Goal: Task Accomplishment & Management: Manage account settings

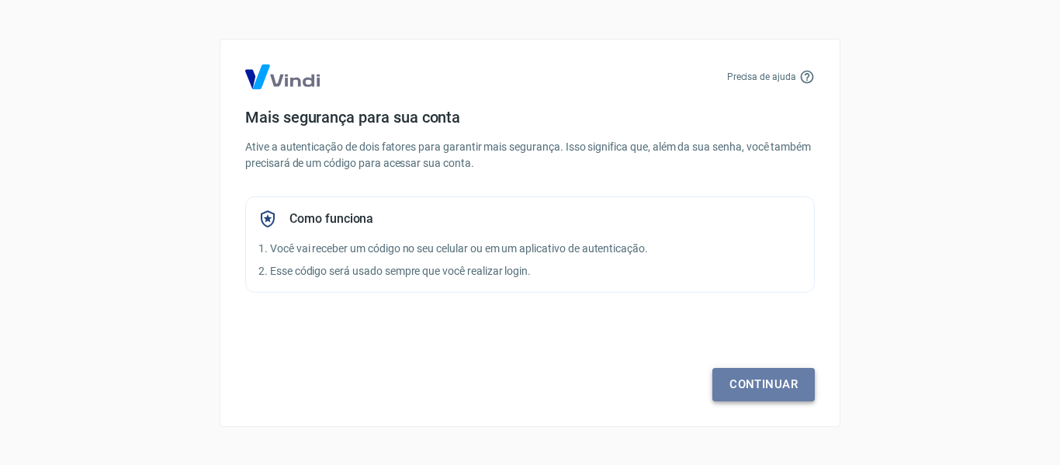
click at [739, 379] on link "Continuar" at bounding box center [763, 384] width 102 height 33
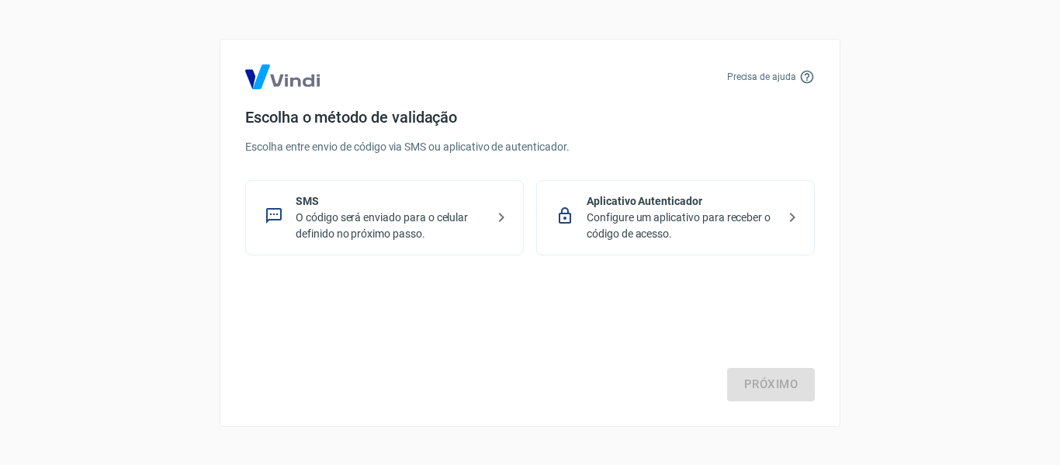
click at [438, 223] on p "O código será enviado para o celular definido no próximo passo." at bounding box center [391, 225] width 190 height 33
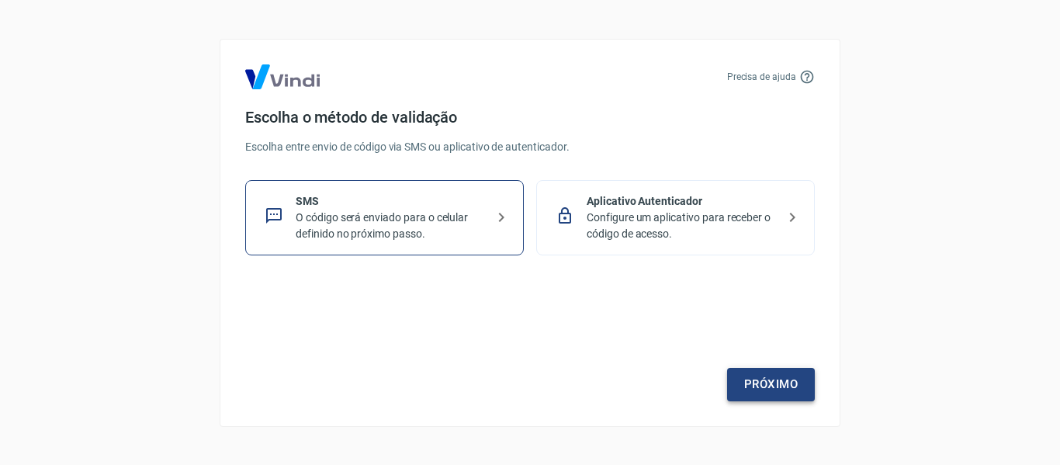
click at [801, 379] on link "Próximo" at bounding box center [771, 384] width 88 height 33
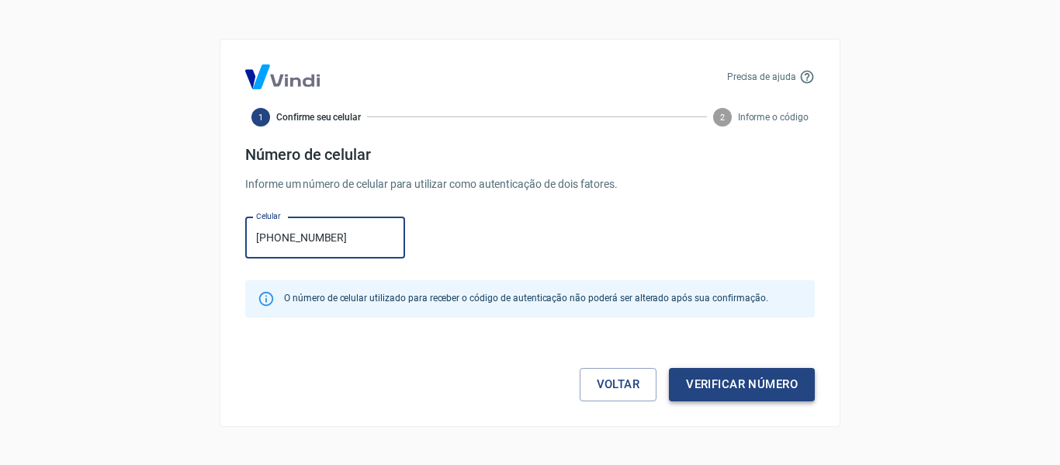
type input "[PHONE_NUMBER]"
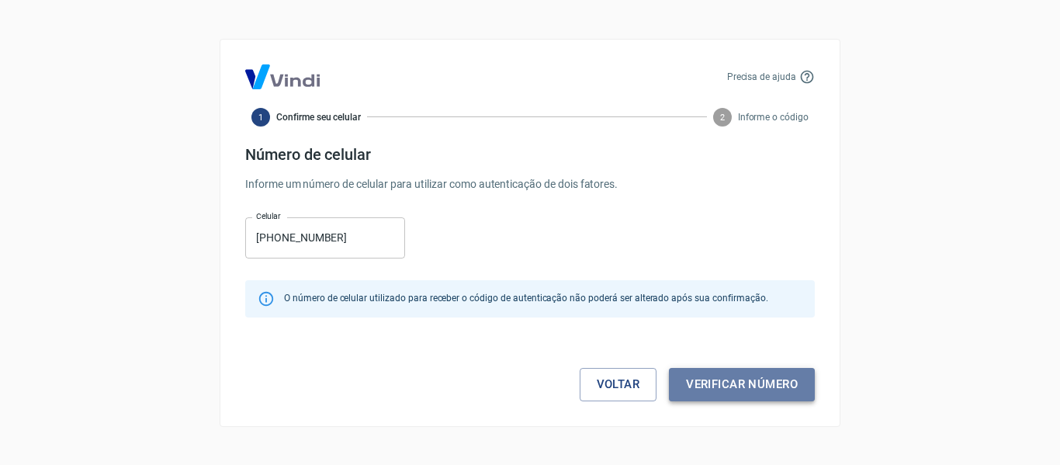
click at [698, 379] on button "Verificar número" at bounding box center [742, 384] width 146 height 33
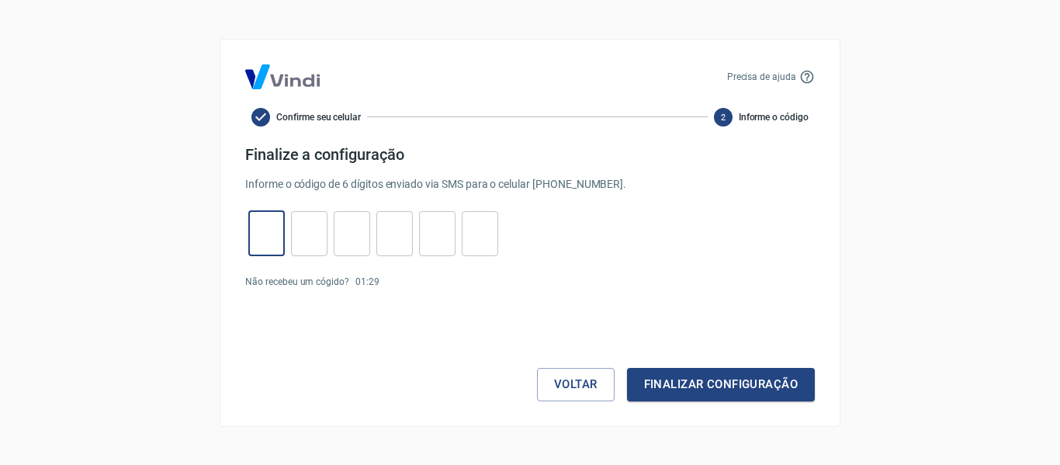
click at [268, 249] on input "tel" at bounding box center [266, 232] width 36 height 33
type input "8"
type input "3"
type input "4"
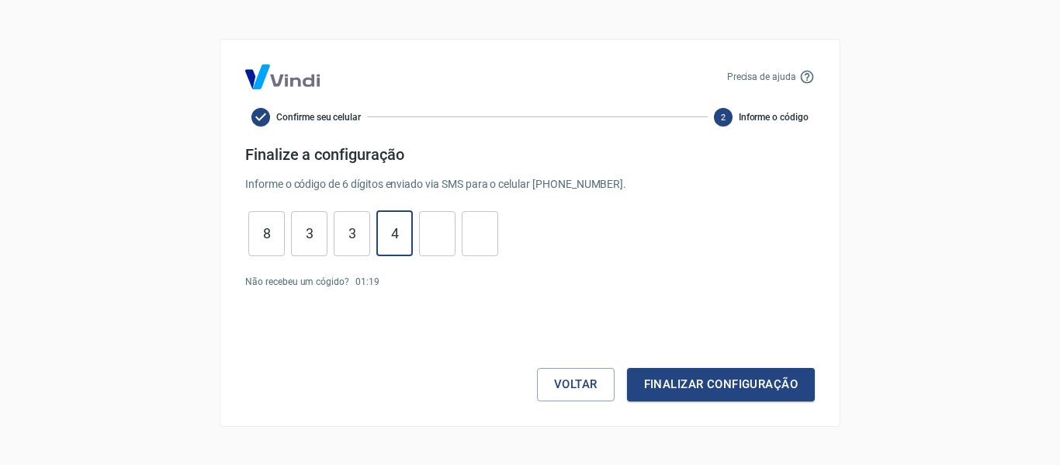
type input "4"
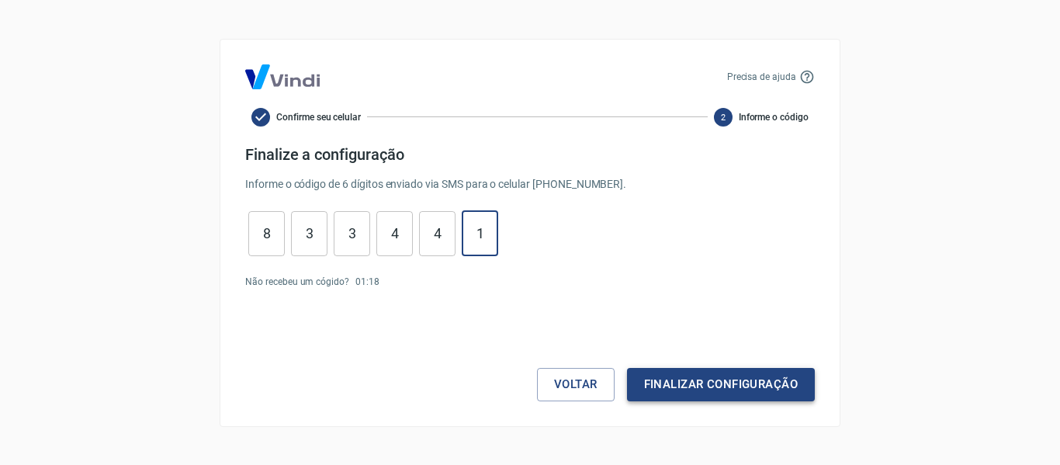
type input "1"
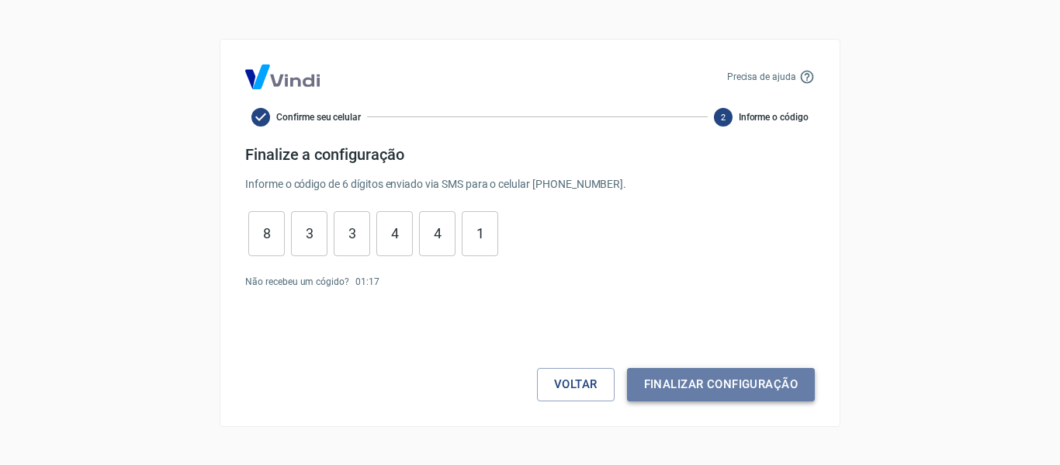
click at [718, 392] on button "Finalizar configuração" at bounding box center [721, 384] width 188 height 33
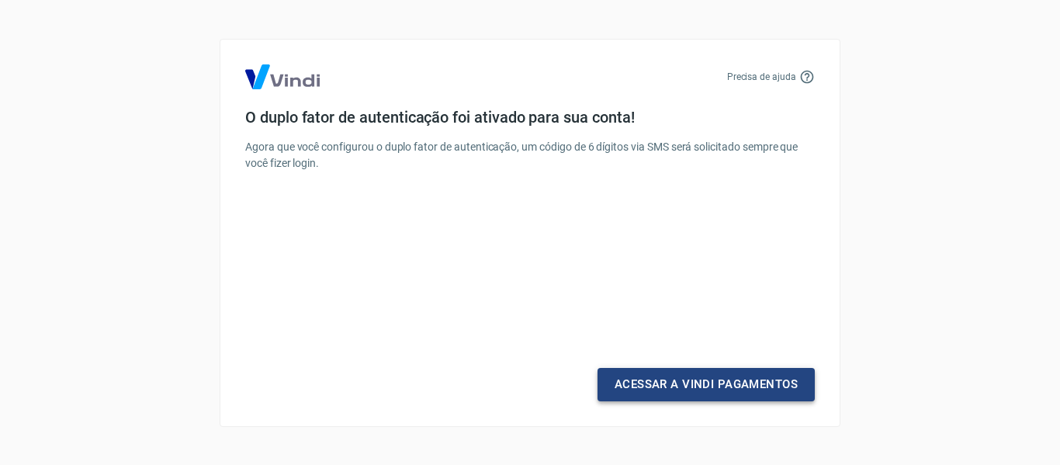
click at [718, 392] on link "Acessar a Vindi Pagamentos" at bounding box center [705, 384] width 217 height 33
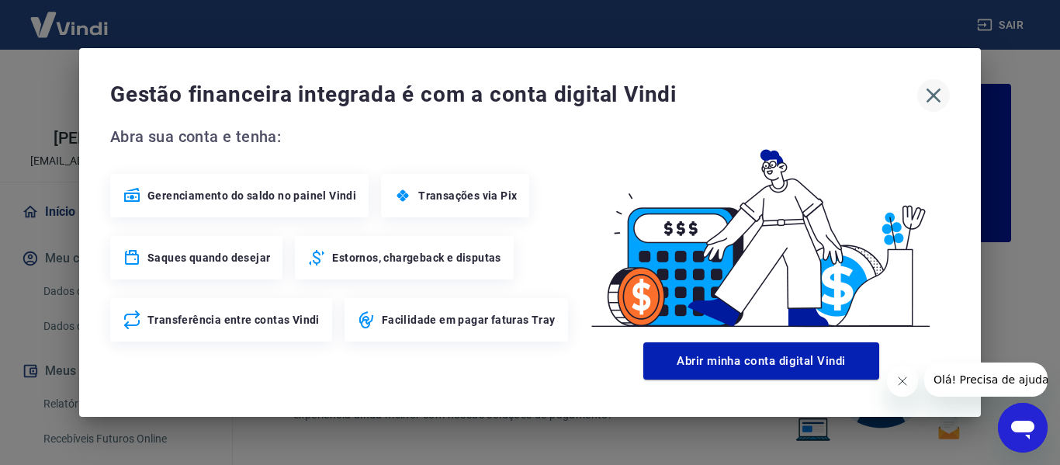
click at [941, 95] on icon "button" at bounding box center [933, 95] width 25 height 25
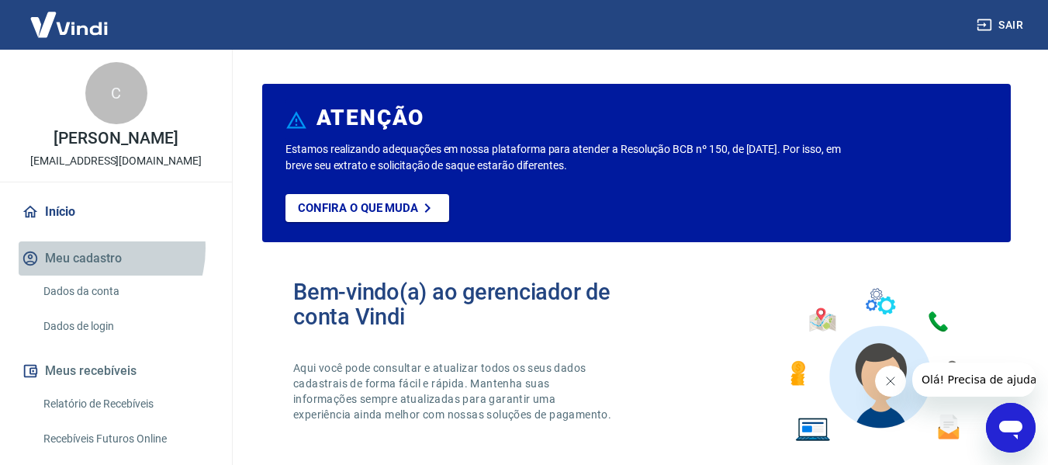
click at [90, 248] on button "Meu cadastro" at bounding box center [116, 258] width 195 height 34
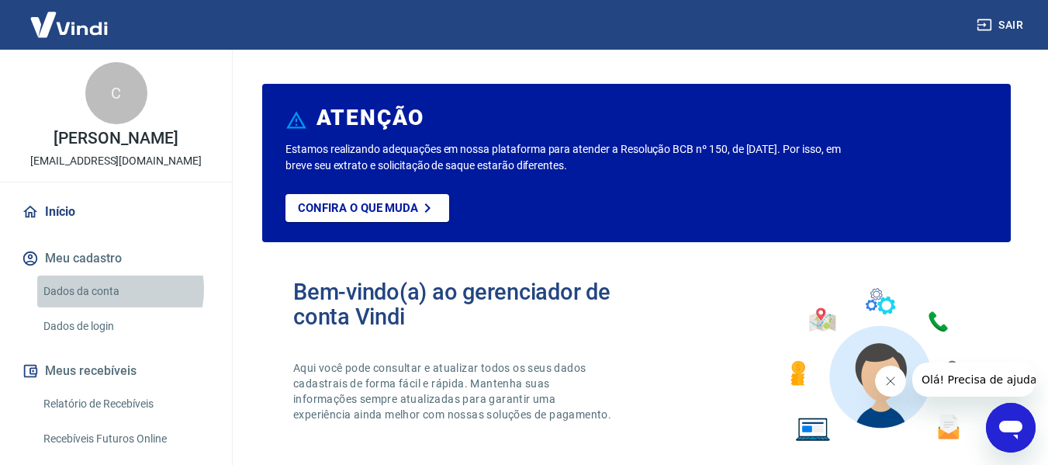
click at [108, 289] on link "Dados da conta" at bounding box center [125, 291] width 176 height 32
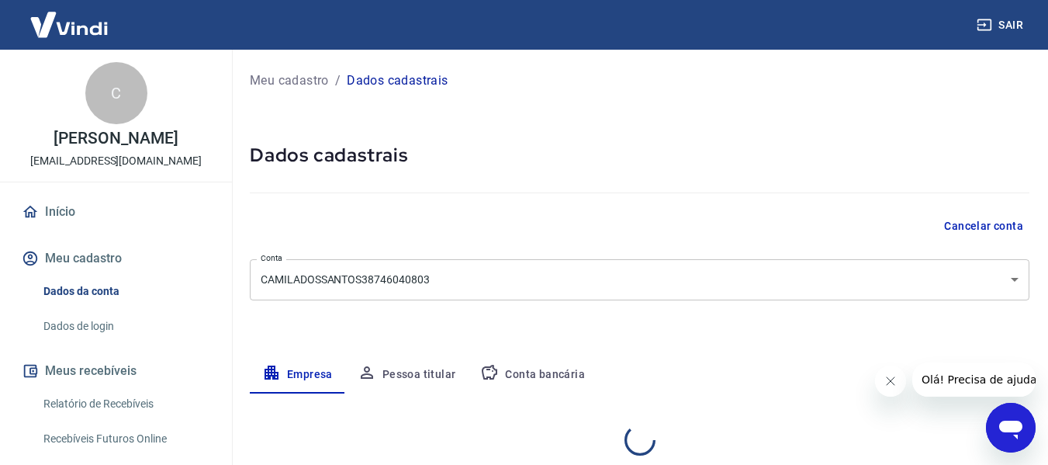
select select "SP"
select select "business"
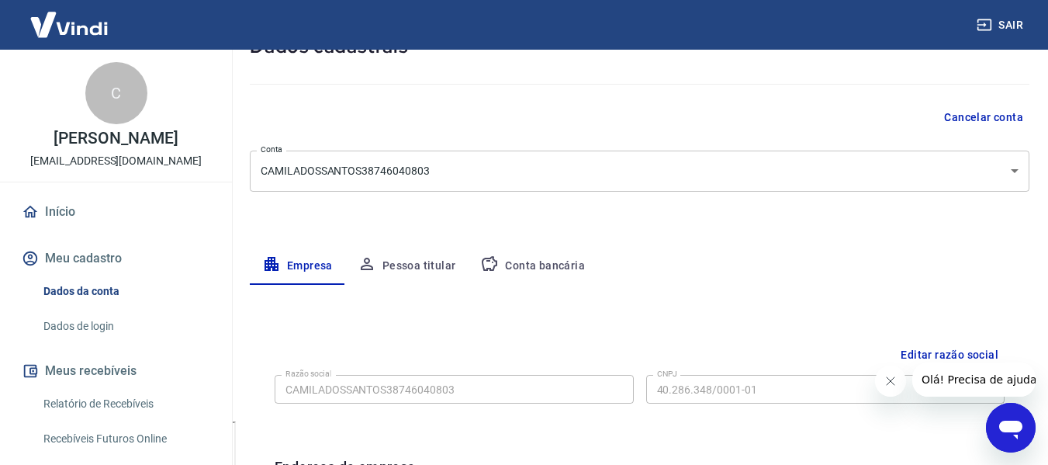
scroll to position [33, 0]
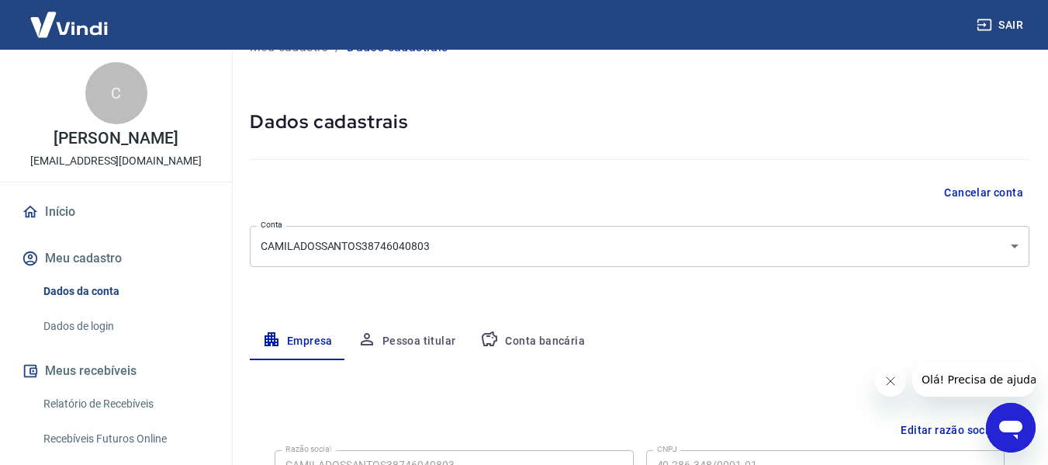
click at [430, 344] on button "Pessoa titular" at bounding box center [406, 341] width 123 height 37
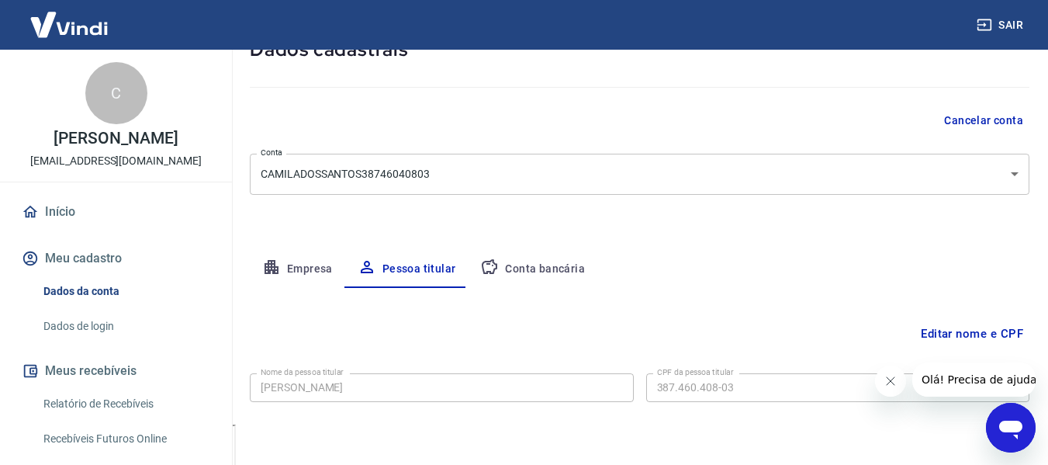
scroll to position [156, 0]
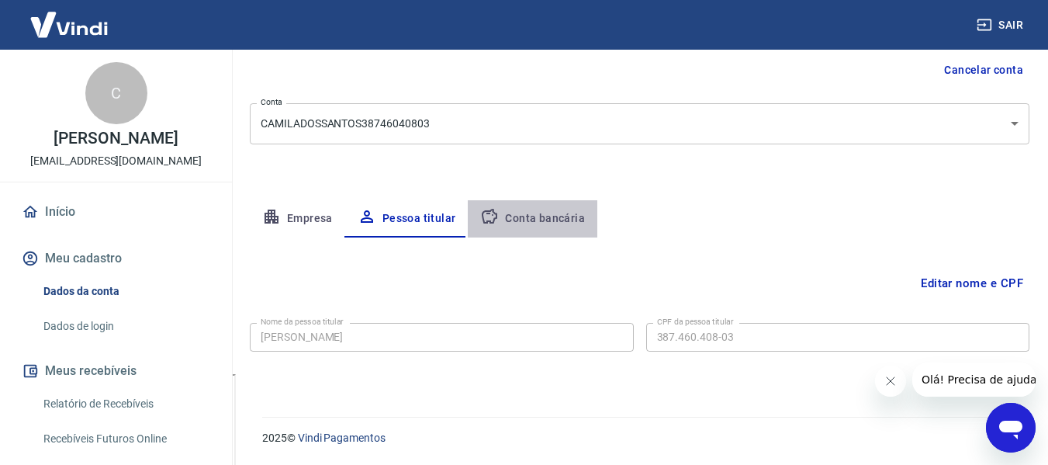
click at [538, 223] on button "Conta bancária" at bounding box center [533, 218] width 130 height 37
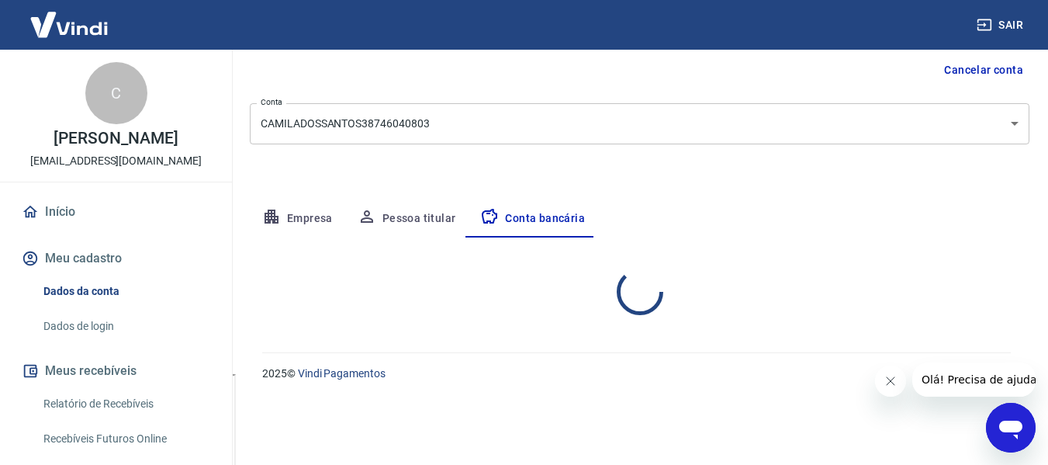
select select "1"
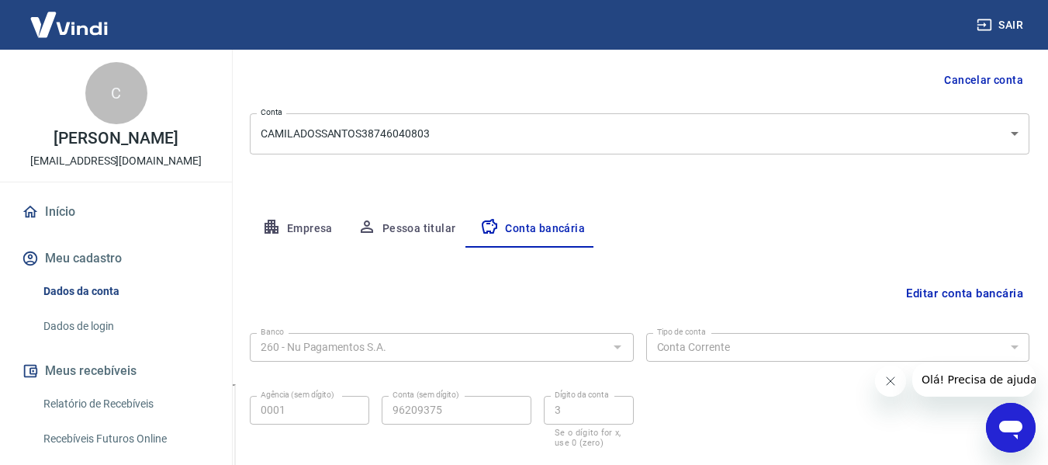
scroll to position [0, 0]
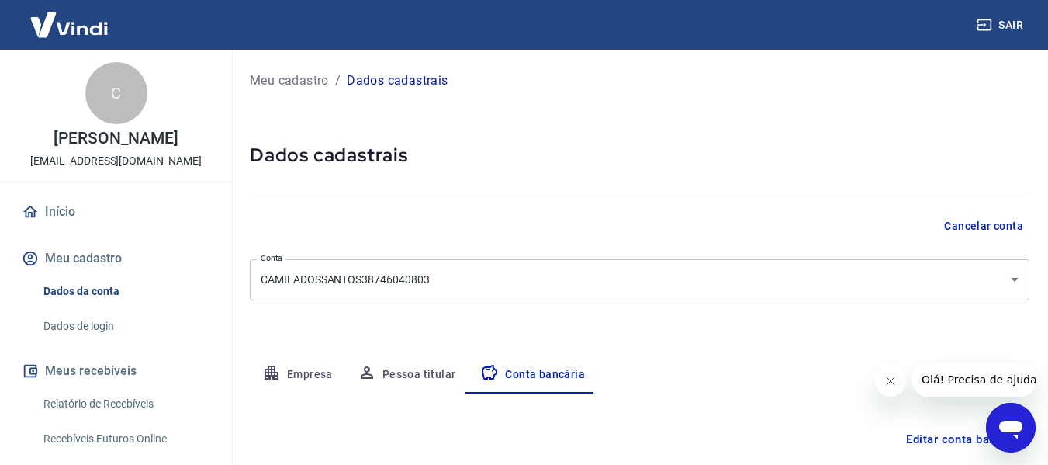
click at [77, 317] on link "Dados de login" at bounding box center [125, 326] width 176 height 32
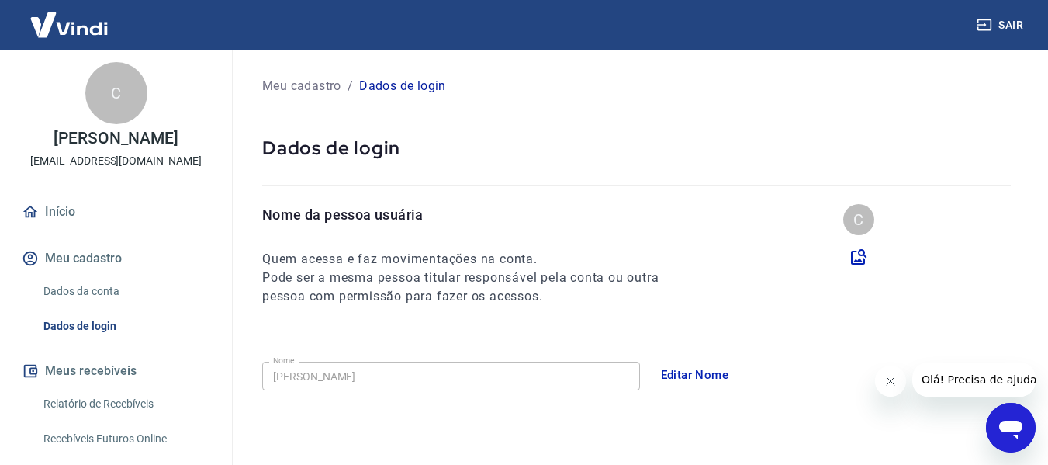
scroll to position [233, 0]
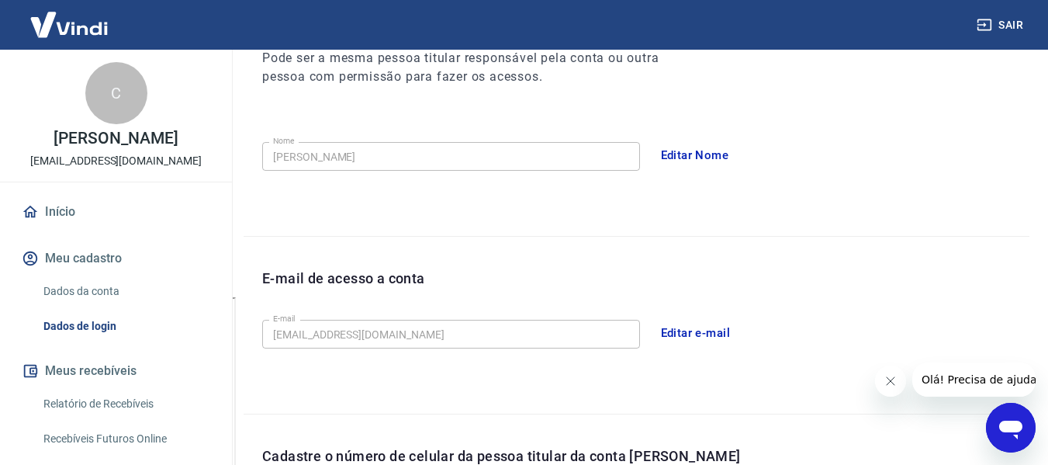
click at [700, 331] on button "Editar e-mail" at bounding box center [695, 333] width 87 height 33
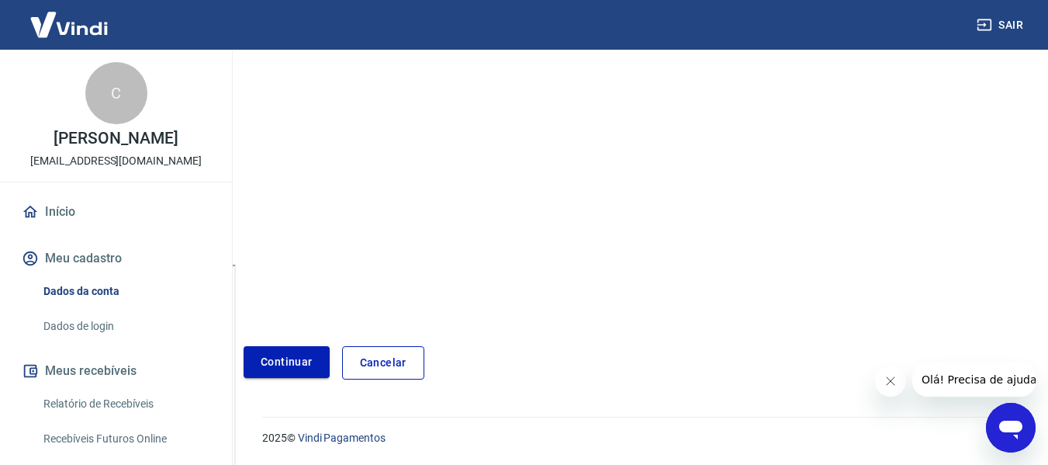
click at [310, 367] on link "Continuar" at bounding box center [287, 362] width 86 height 32
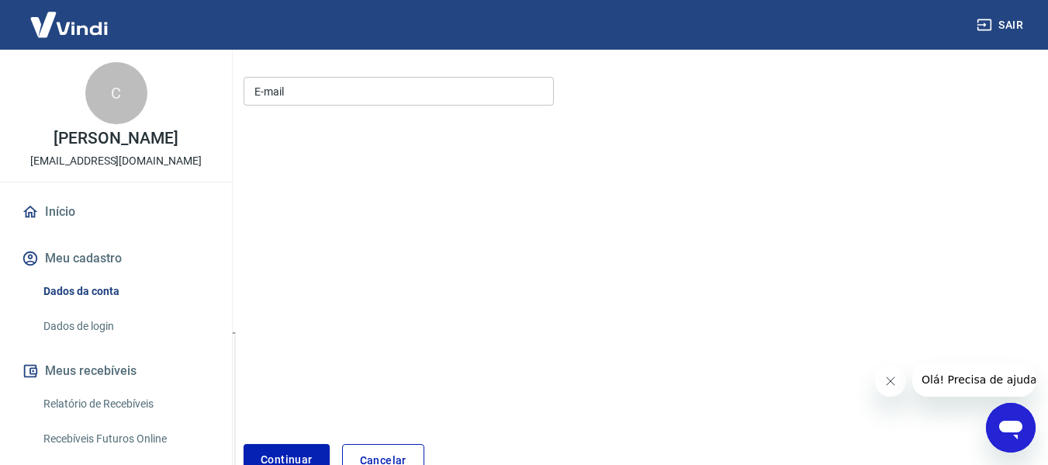
scroll to position [63, 0]
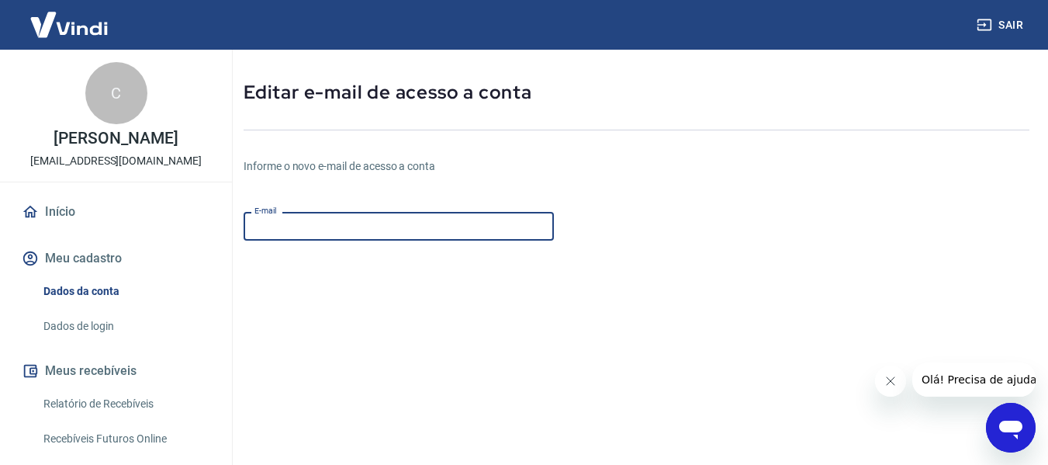
click at [490, 236] on input "E-mail" at bounding box center [399, 226] width 310 height 29
type input "[EMAIL_ADDRESS][DOMAIN_NAME]"
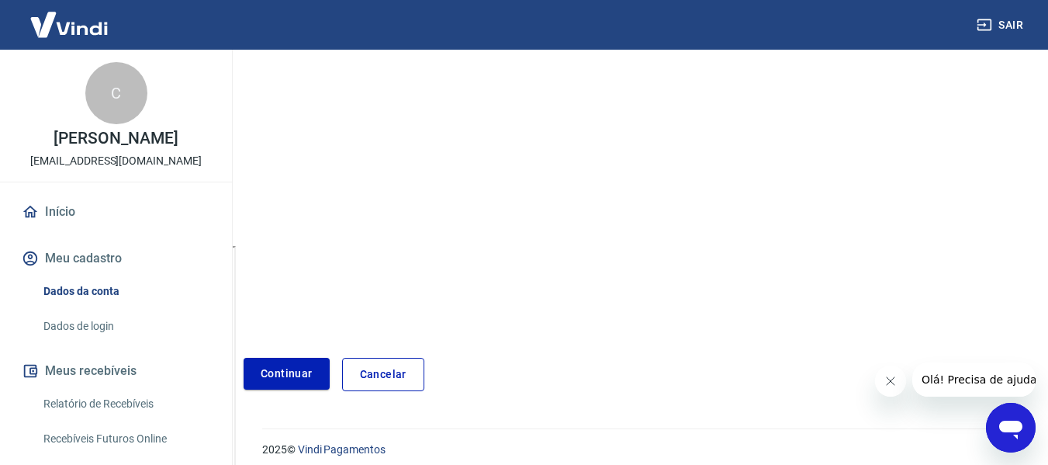
scroll to position [296, 0]
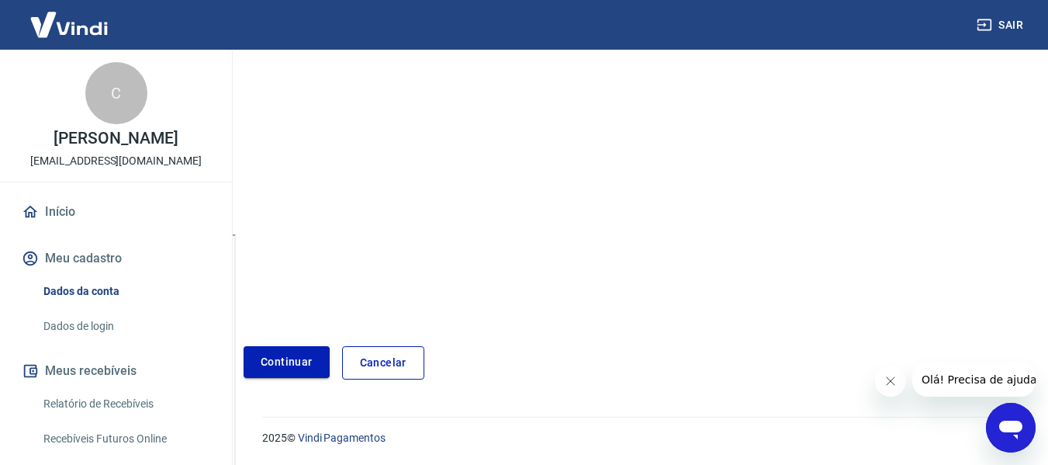
click at [306, 357] on button "Continuar" at bounding box center [287, 362] width 86 height 32
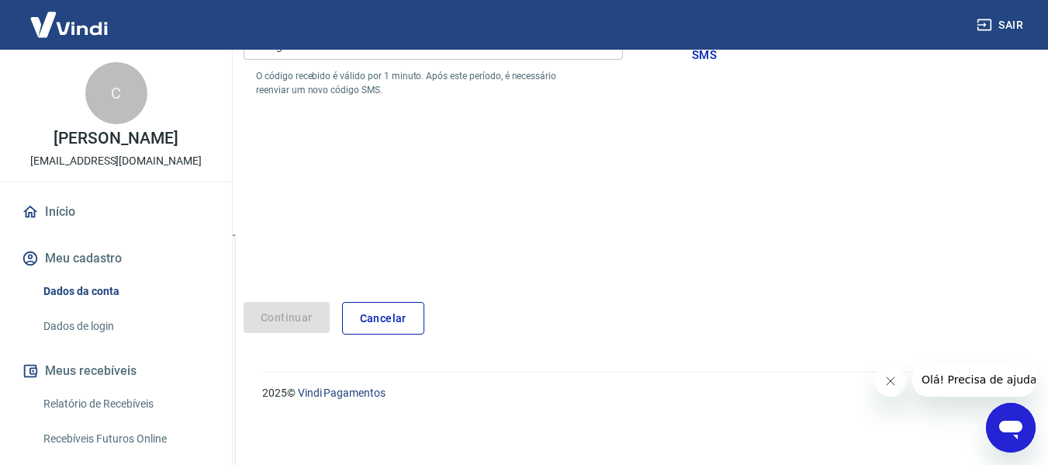
scroll to position [251, 0]
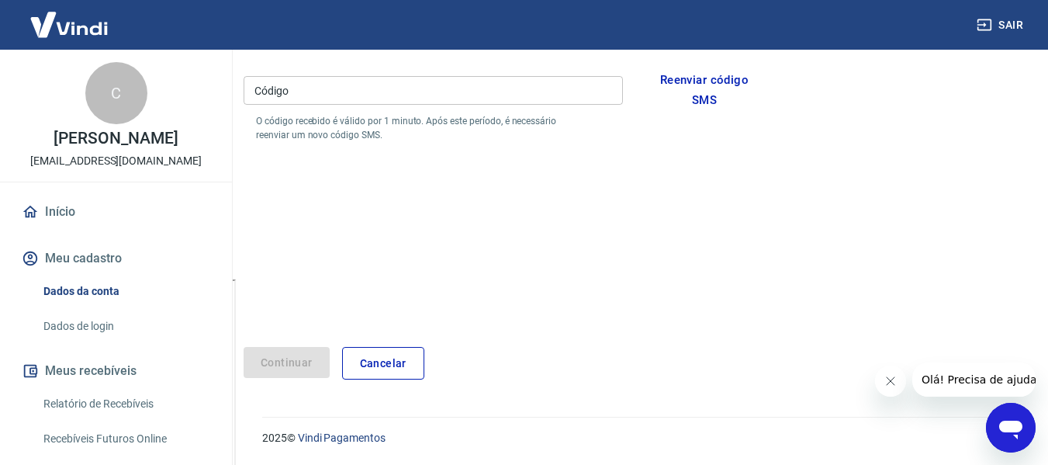
click at [373, 95] on input "Código" at bounding box center [433, 90] width 379 height 29
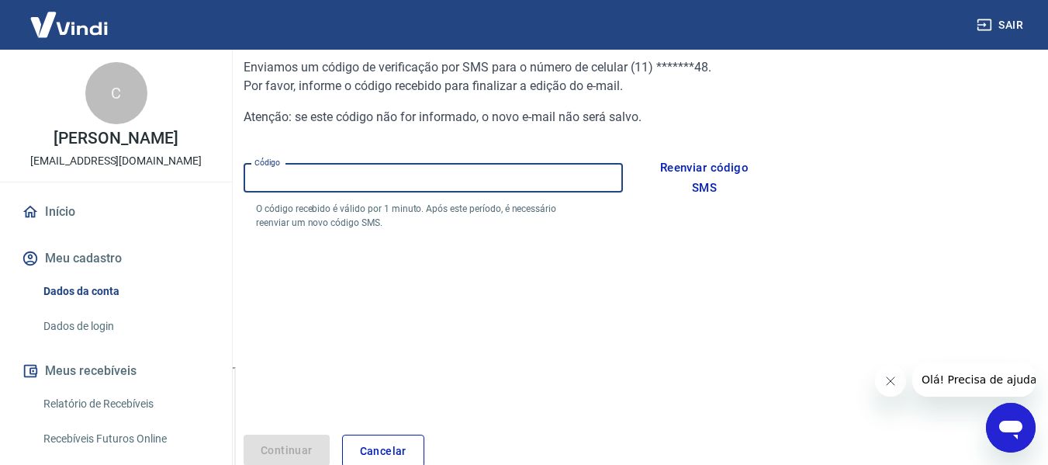
scroll to position [95, 0]
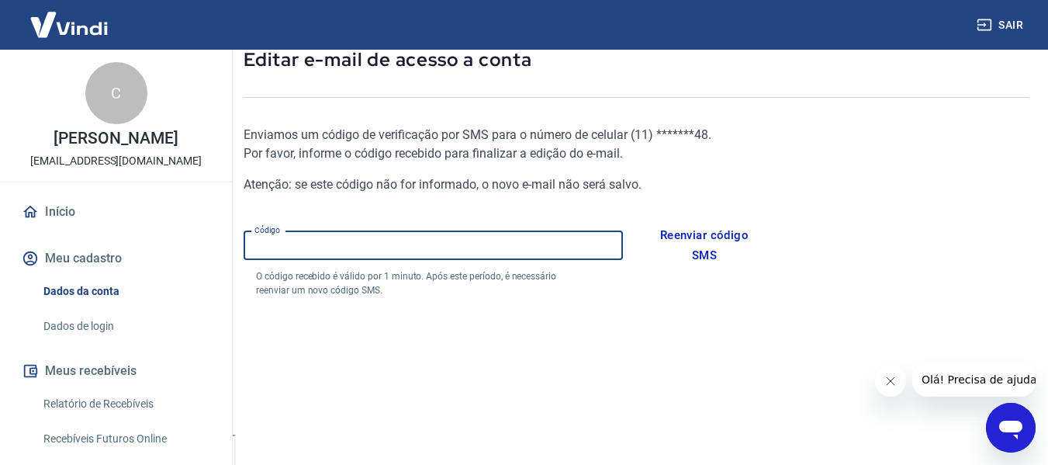
click at [531, 237] on input "Código" at bounding box center [433, 245] width 379 height 29
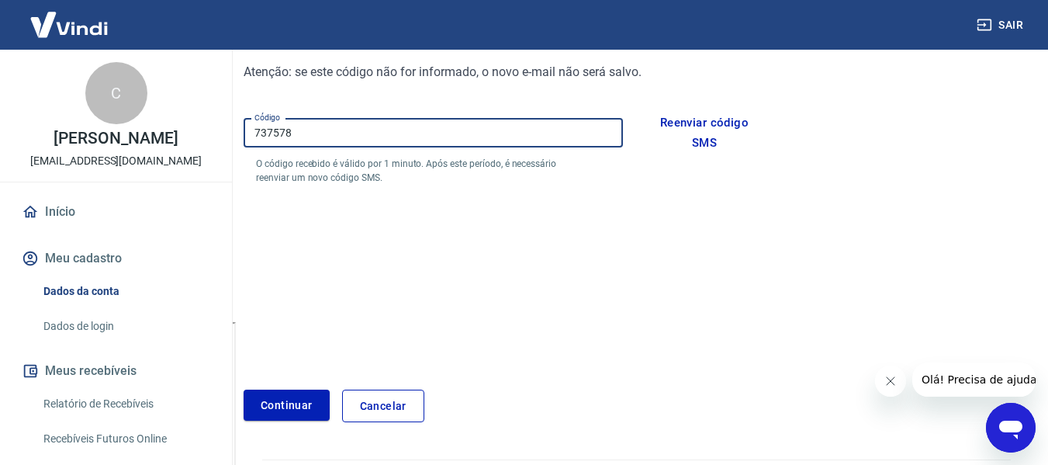
scroll to position [251, 0]
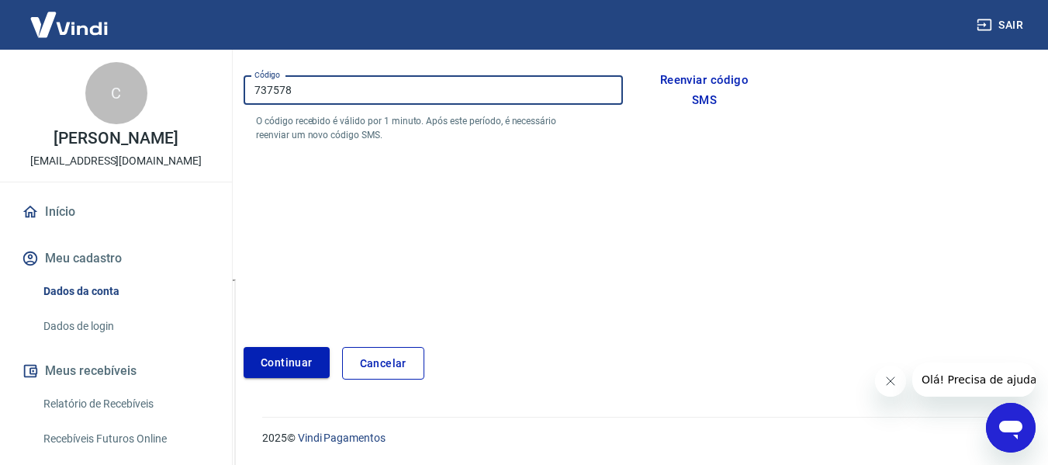
type input "737578"
click at [300, 362] on button "Continuar" at bounding box center [287, 363] width 86 height 32
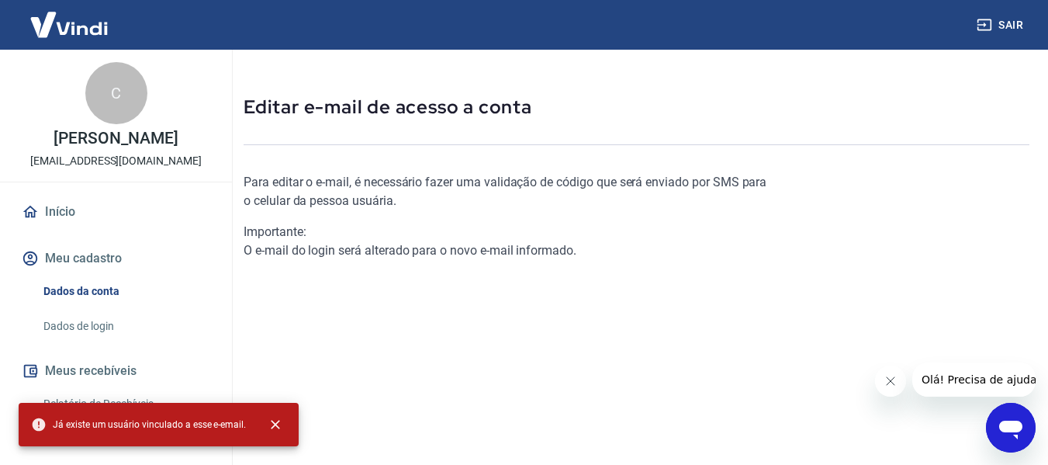
scroll to position [33, 0]
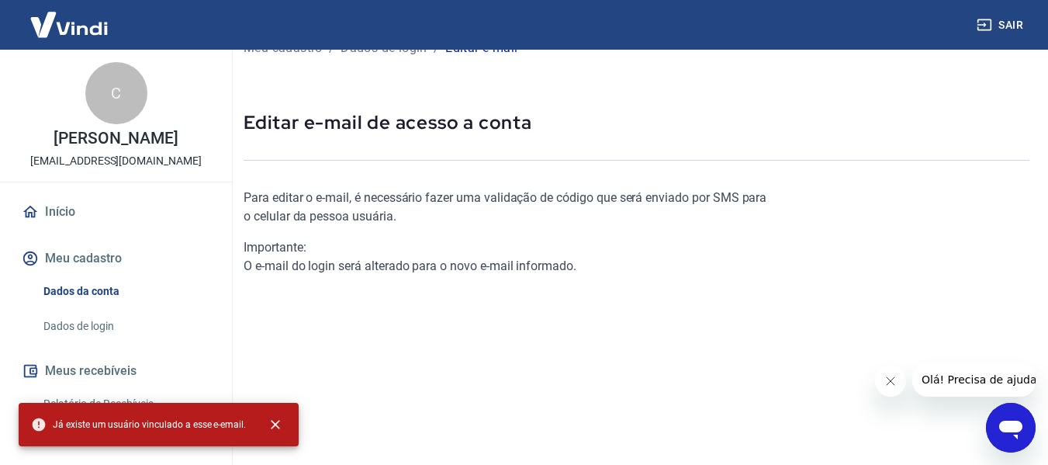
click at [365, 278] on div "Para editar o e-mail, é necessário fazer uma validação de código que será envia…" at bounding box center [506, 359] width 524 height 390
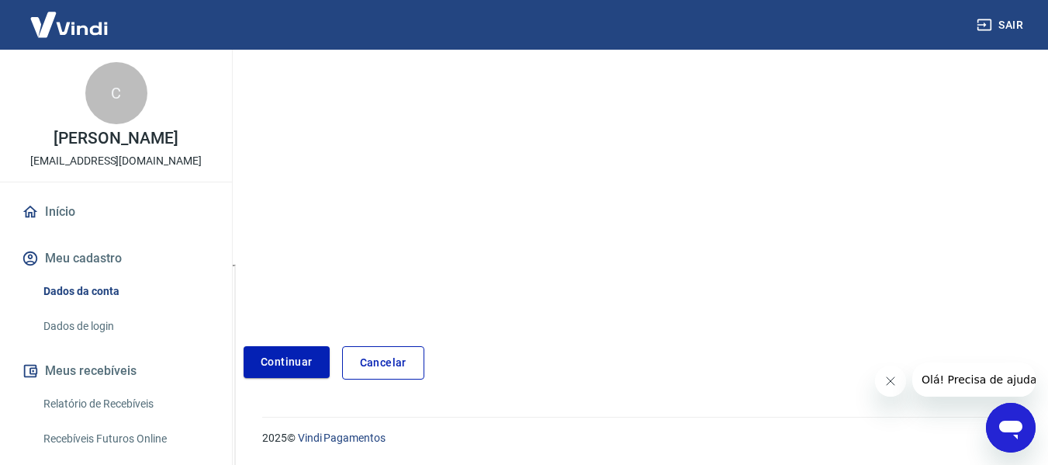
click at [275, 382] on div "Meu cadastro / Dados de login / Editar e-mail Editar e-mail de acesso a conta P…" at bounding box center [636, 91] width 823 height 614
click at [279, 372] on link "Continuar" at bounding box center [287, 362] width 86 height 32
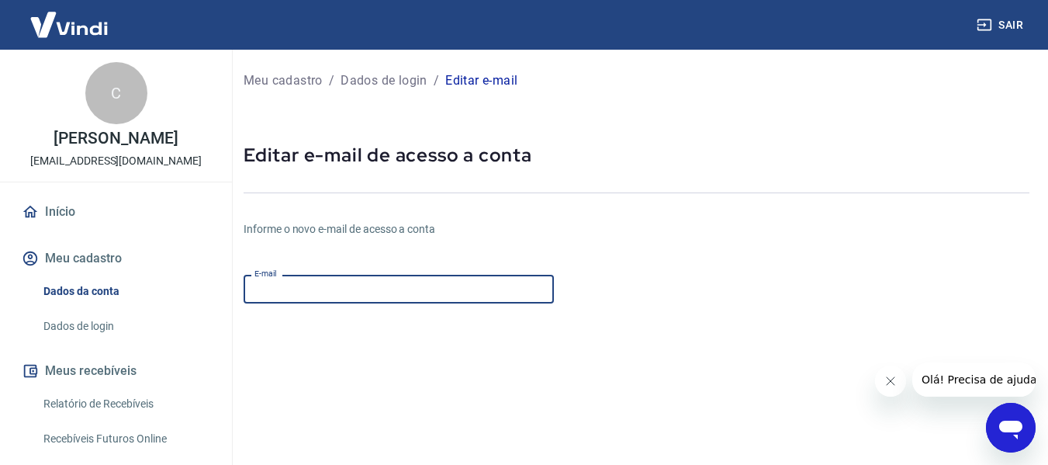
click at [360, 290] on input "E-mail" at bounding box center [399, 289] width 310 height 29
type input "[EMAIL_ADDRESS][DOMAIN_NAME]"
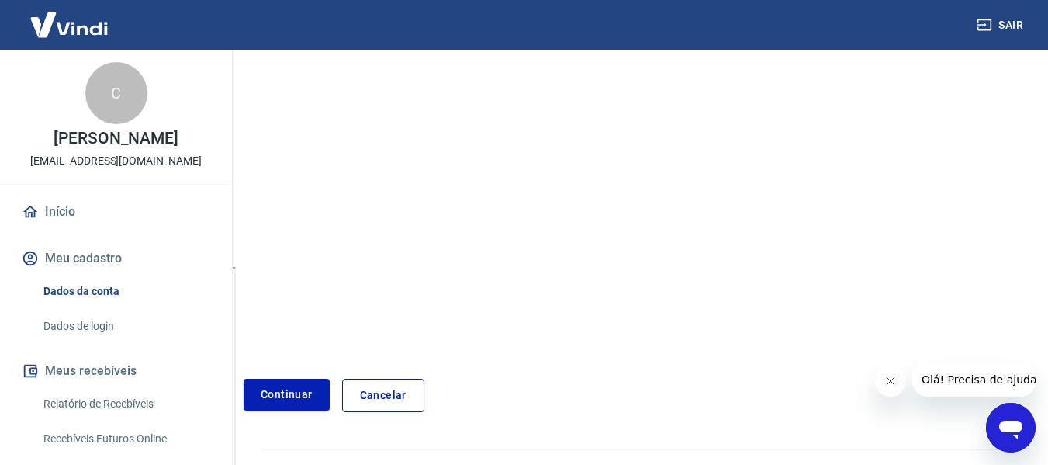
scroll to position [296, 0]
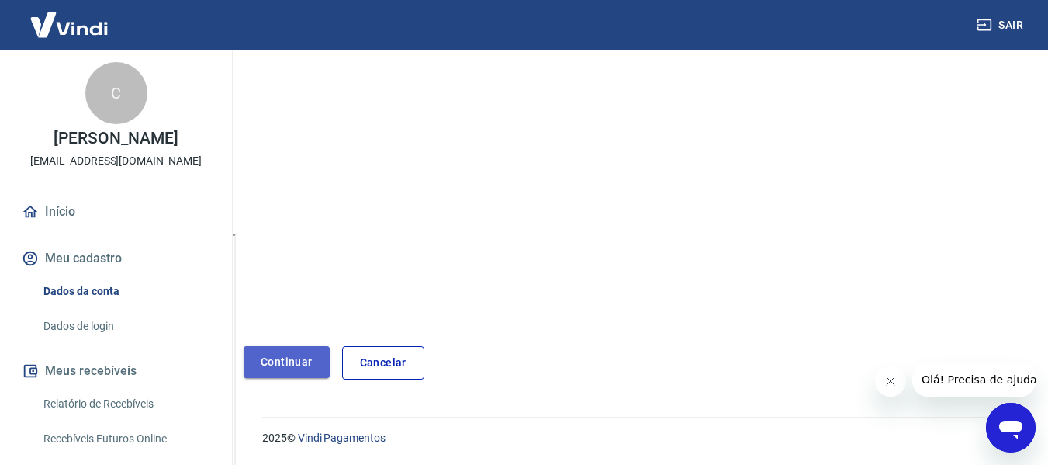
click at [317, 369] on button "Continuar" at bounding box center [287, 362] width 86 height 32
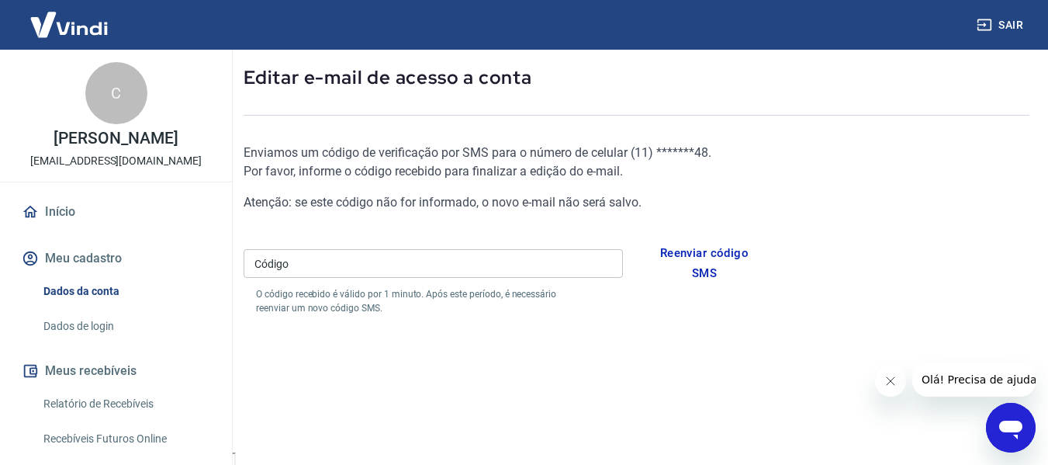
scroll to position [18, 0]
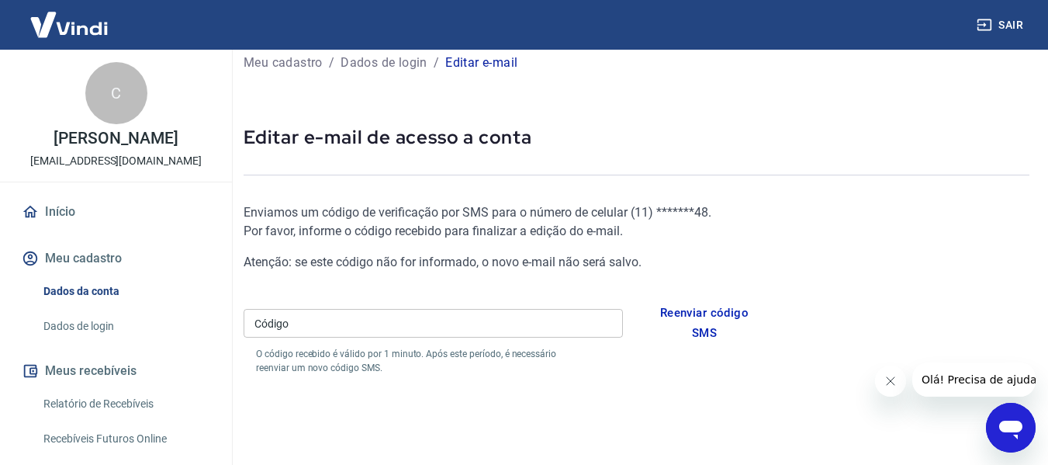
click at [516, 323] on input "Código" at bounding box center [433, 323] width 379 height 29
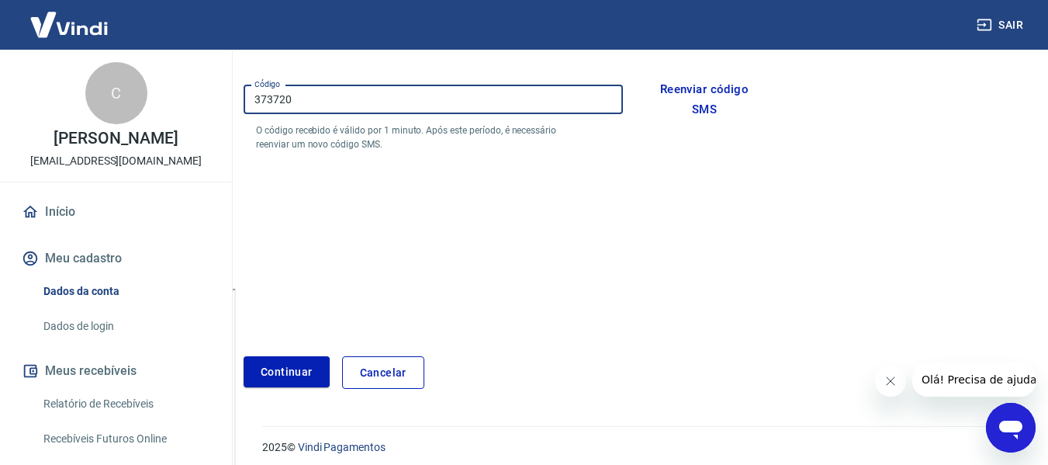
scroll to position [251, 0]
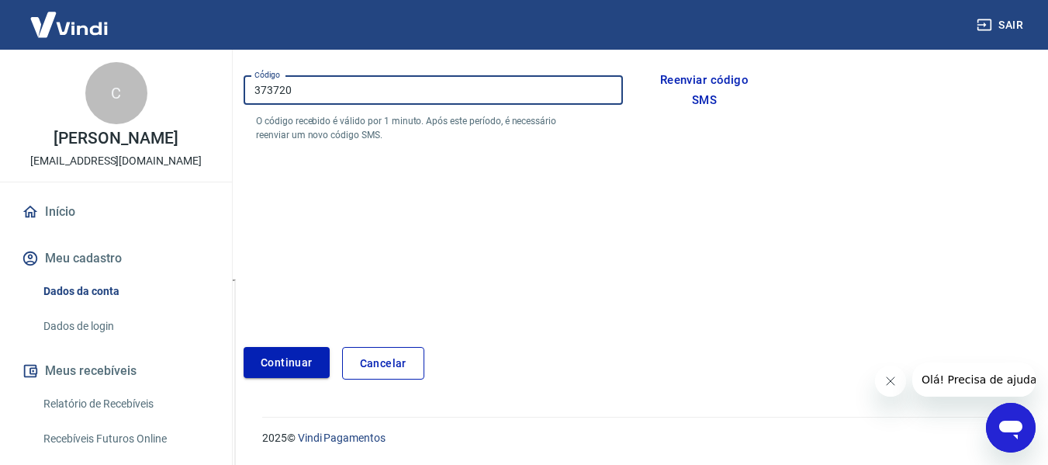
type input "373720"
click at [300, 372] on button "Continuar" at bounding box center [287, 363] width 86 height 32
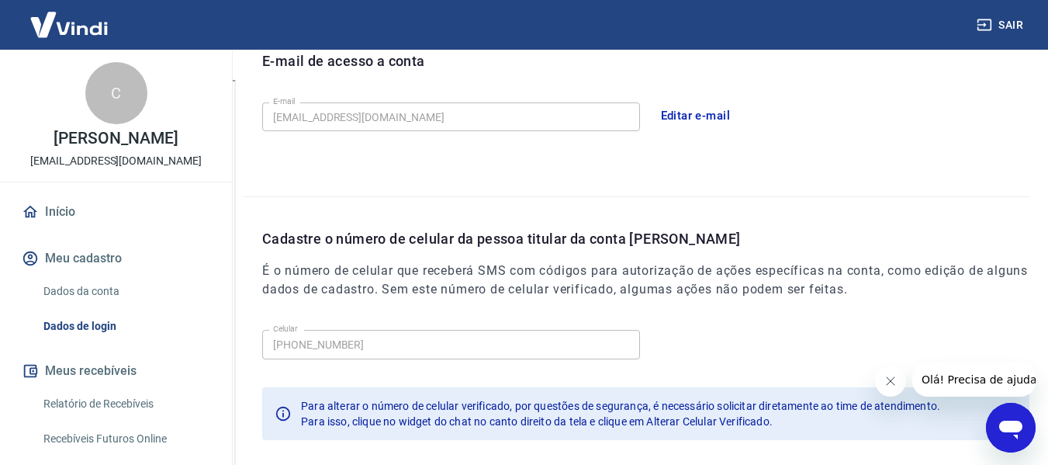
scroll to position [374, 0]
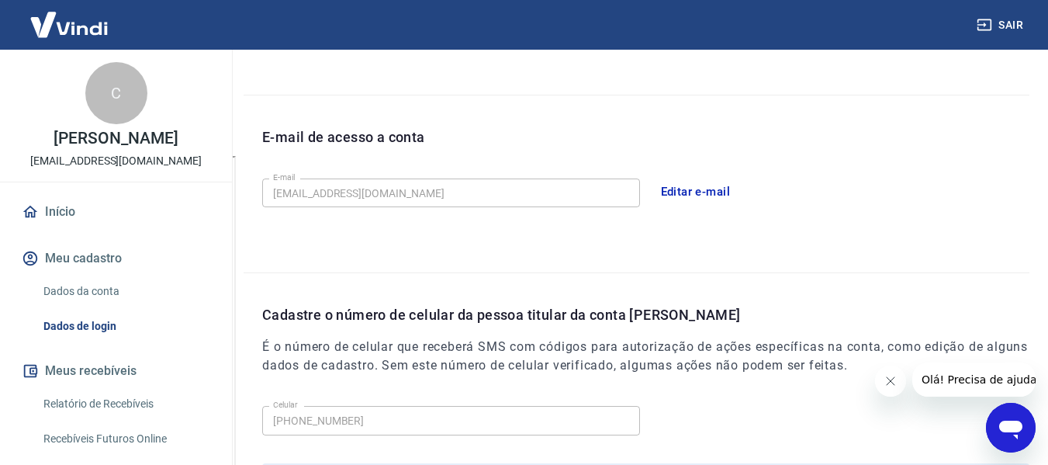
click at [80, 206] on link "Início" at bounding box center [116, 212] width 195 height 34
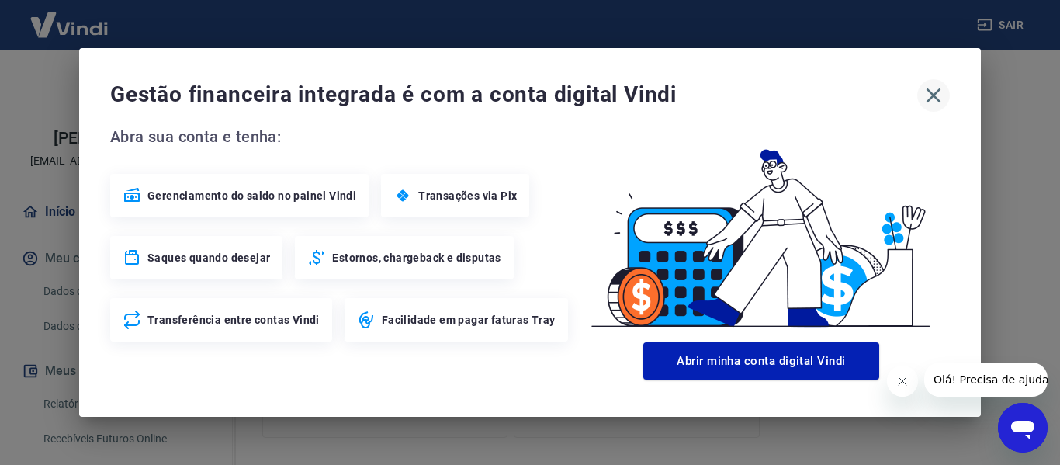
click at [930, 94] on icon "button" at bounding box center [933, 95] width 25 height 25
